Goal: Information Seeking & Learning: Learn about a topic

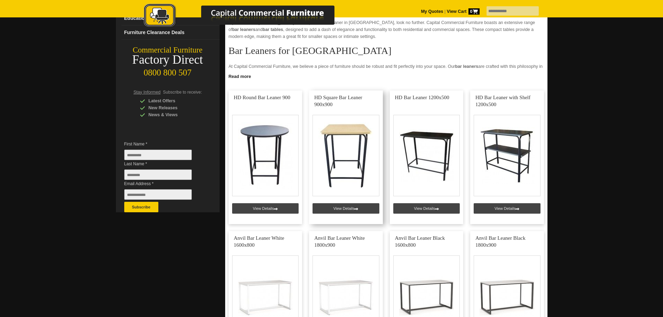
scroll to position [35, 0]
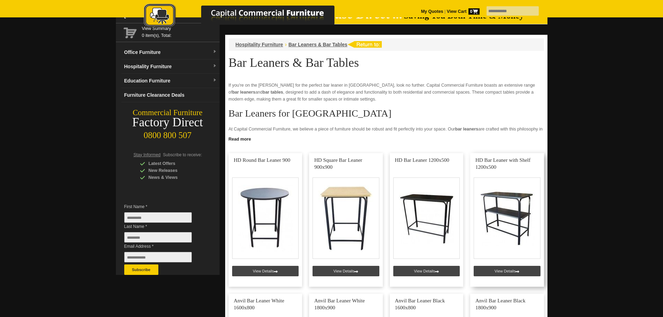
click at [506, 195] on link at bounding box center [507, 220] width 74 height 134
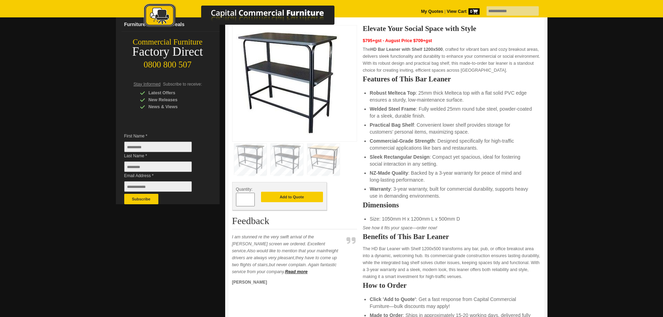
scroll to position [35, 0]
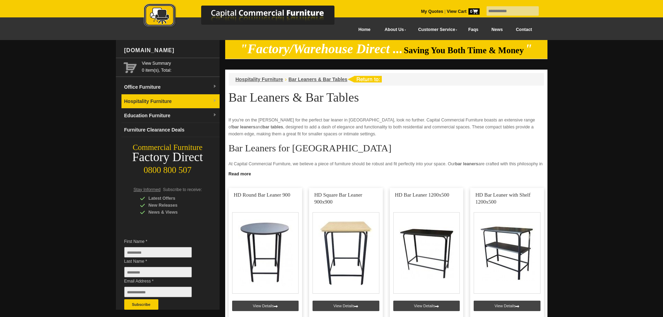
click at [154, 100] on link "Hospitality Furniture" at bounding box center [171, 101] width 98 height 14
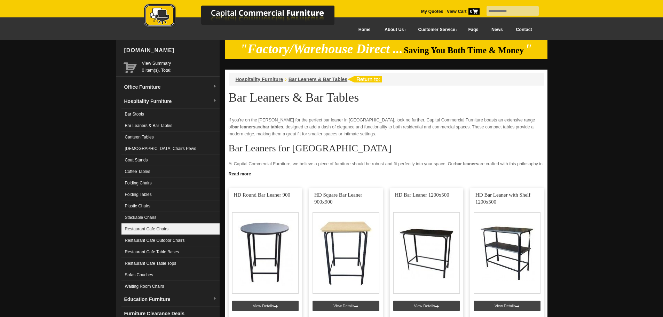
click at [162, 227] on link "Restaurant Cafe Chairs" at bounding box center [171, 229] width 98 height 11
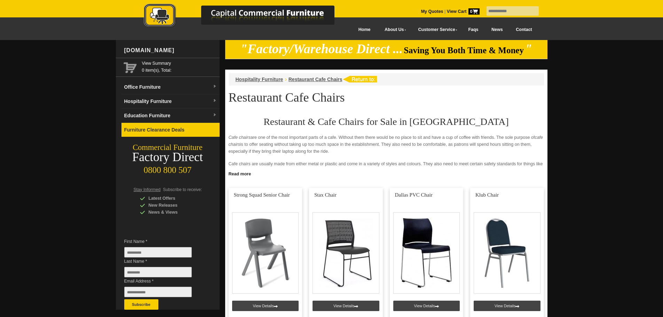
click at [178, 129] on link "Furniture Clearance Deals" at bounding box center [171, 130] width 98 height 14
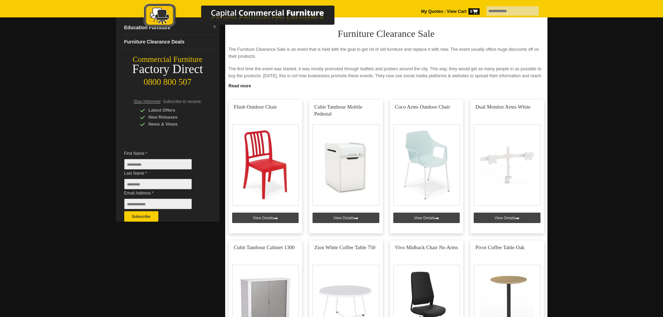
scroll to position [35, 0]
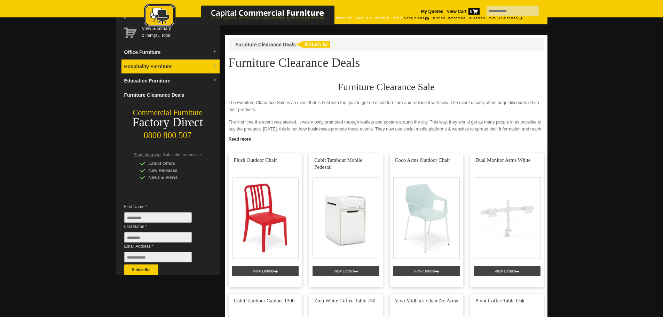
click at [176, 65] on link "Hospitality Furniture" at bounding box center [171, 67] width 98 height 14
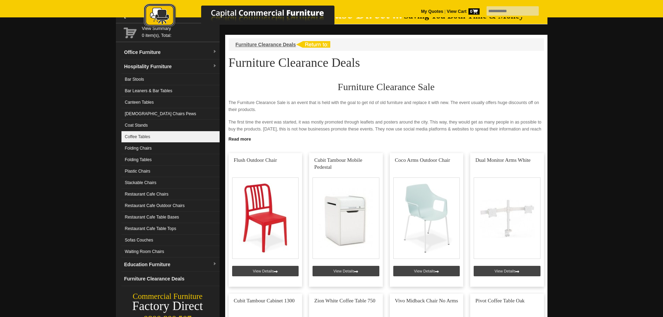
scroll to position [0, 0]
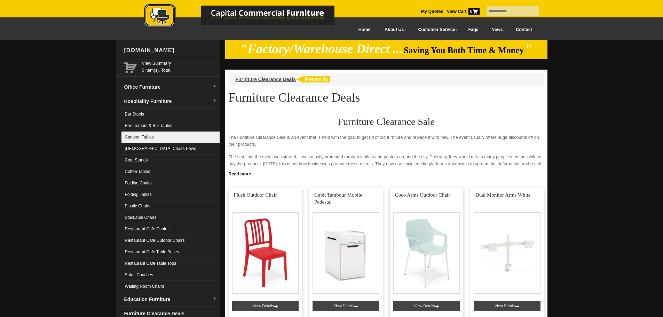
click at [155, 136] on link "Canteen Tables" at bounding box center [171, 137] width 98 height 11
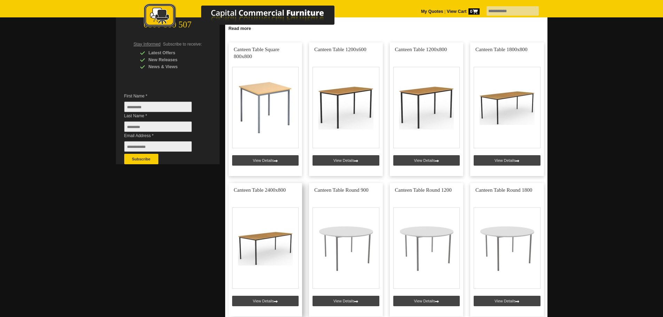
scroll to position [139, 0]
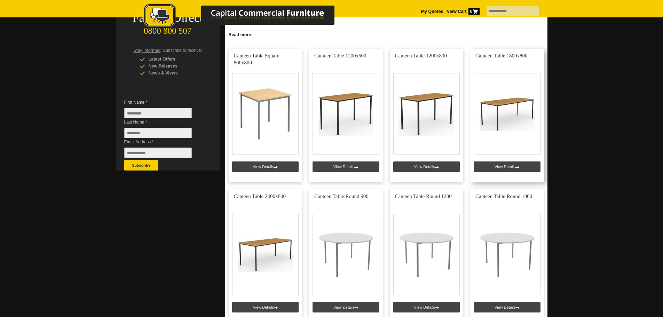
click at [502, 102] on link at bounding box center [507, 116] width 74 height 134
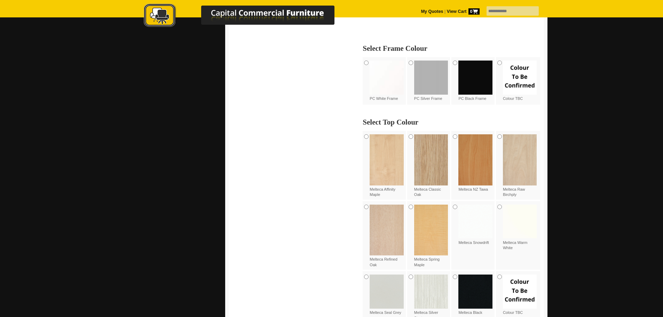
scroll to position [522, 0]
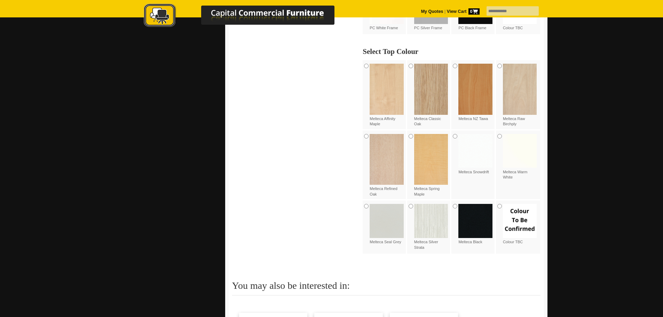
click at [431, 207] on img at bounding box center [431, 221] width 34 height 34
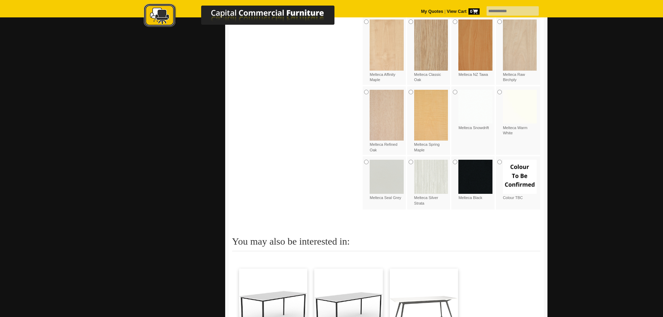
scroll to position [662, 0]
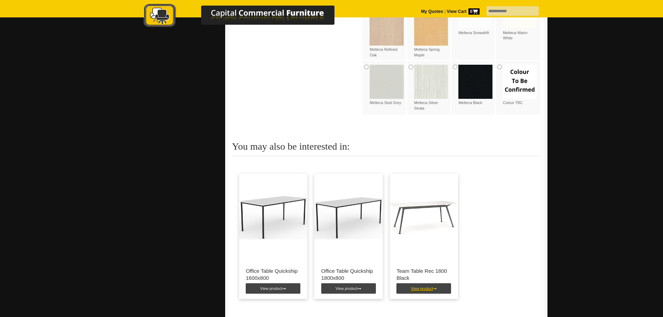
click at [428, 283] on link "View product" at bounding box center [424, 288] width 55 height 10
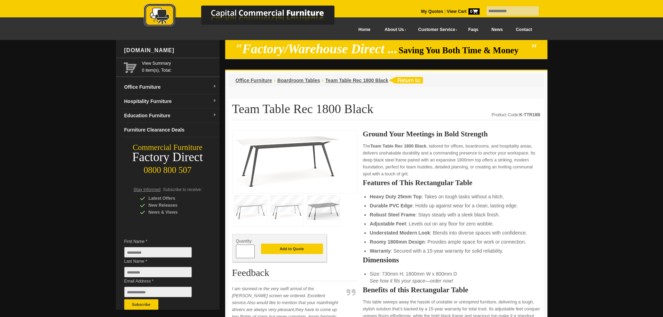
click at [524, 28] on link "Contact" at bounding box center [523, 30] width 29 height 16
